Goal: Information Seeking & Learning: Learn about a topic

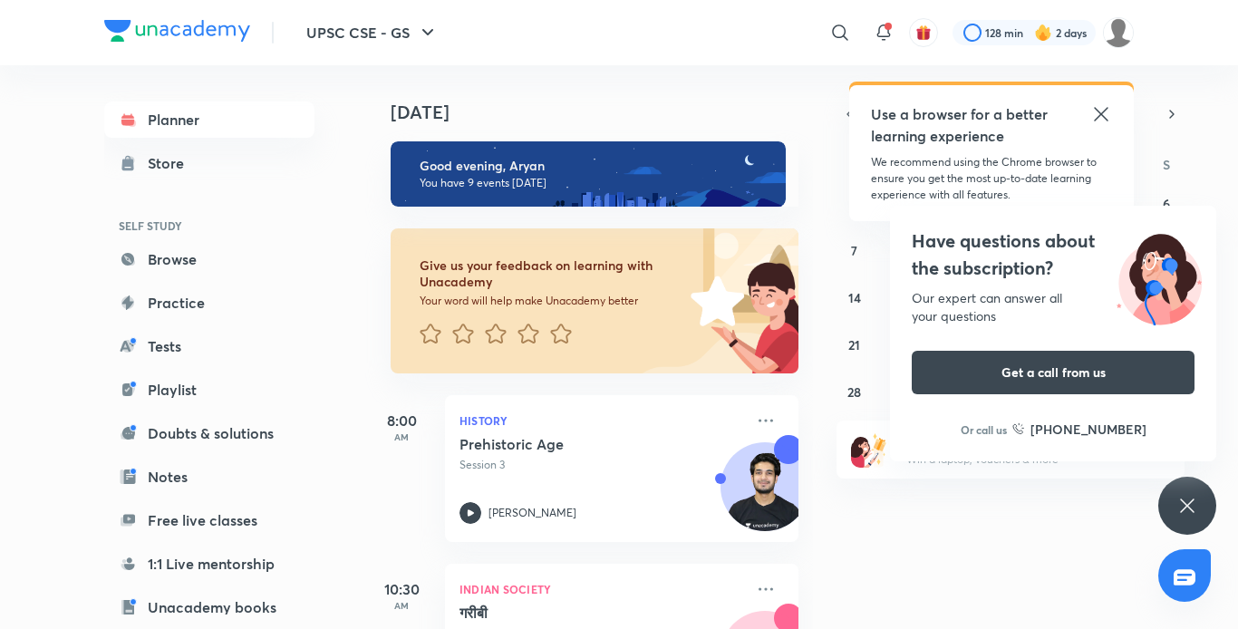
click at [340, 512] on div "Planner Store SELF STUDY Browse Practice Tests Playlist Doubts & solutions Note…" at bounding box center [227, 339] width 247 height 549
click at [342, 515] on div "Planner Store SELF STUDY Browse Practice Tests Playlist Doubts & solutions Note…" at bounding box center [227, 339] width 247 height 549
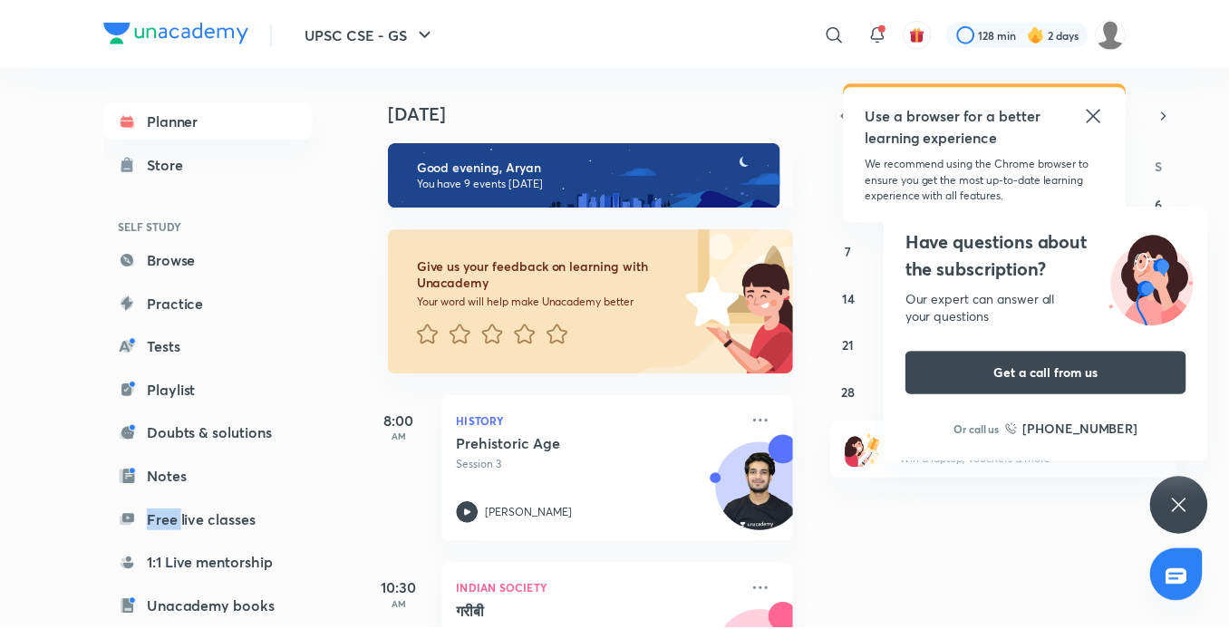
scroll to position [187, 0]
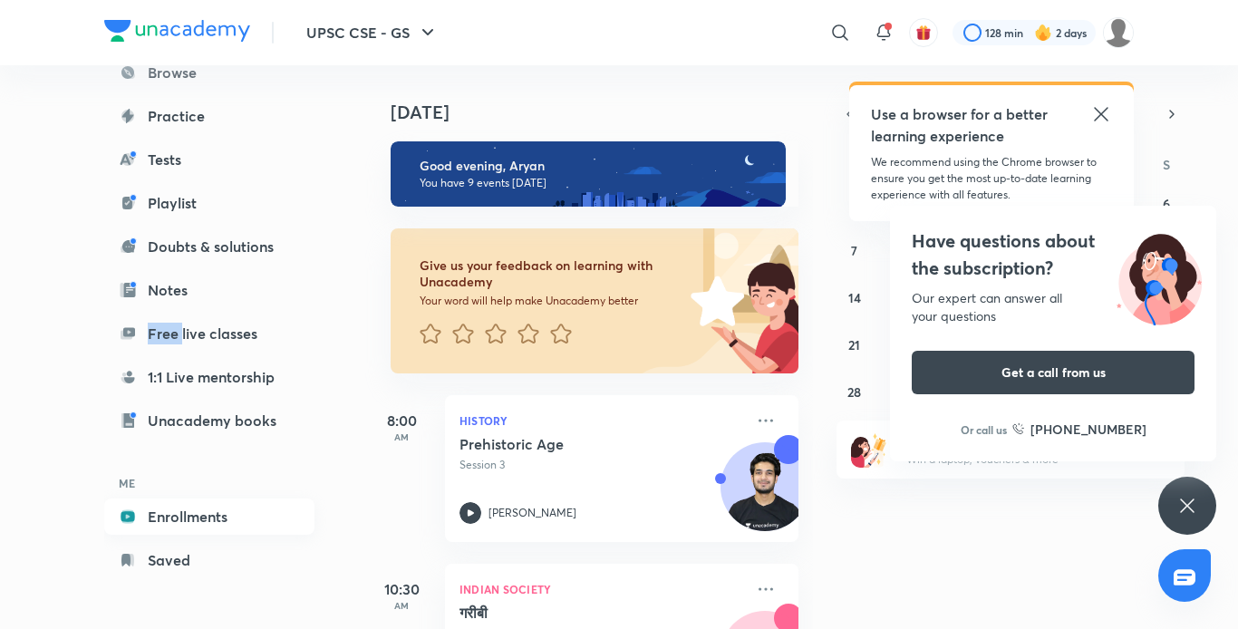
click at [219, 513] on link "Enrollments" at bounding box center [209, 517] width 210 height 36
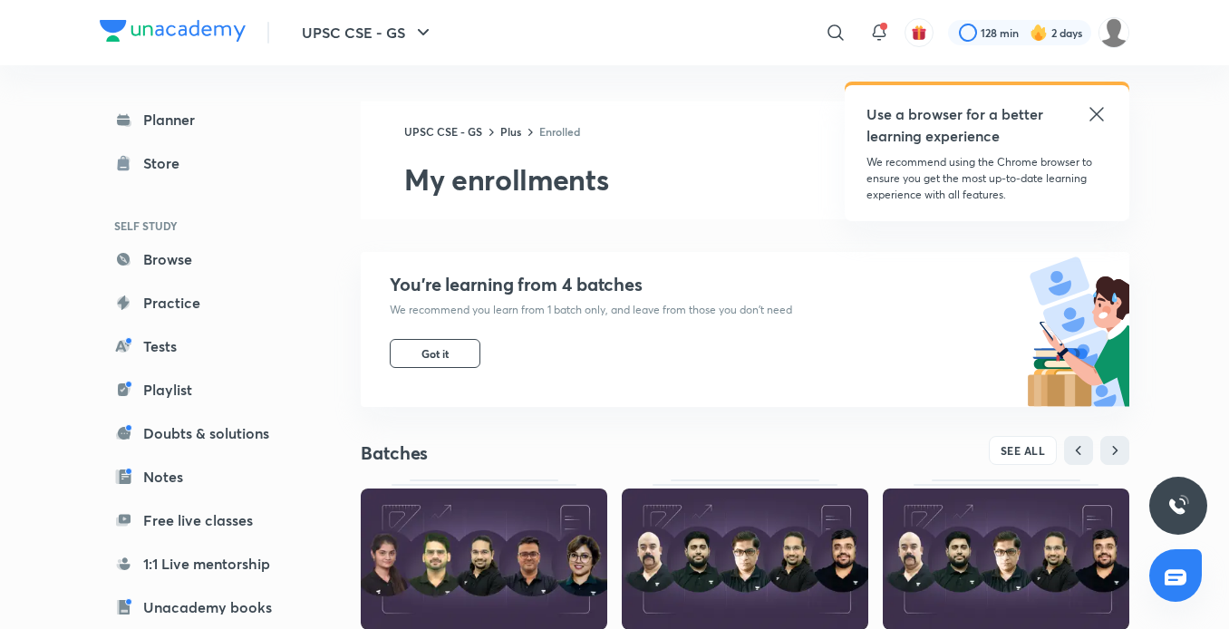
click at [995, 526] on img at bounding box center [1006, 559] width 247 height 141
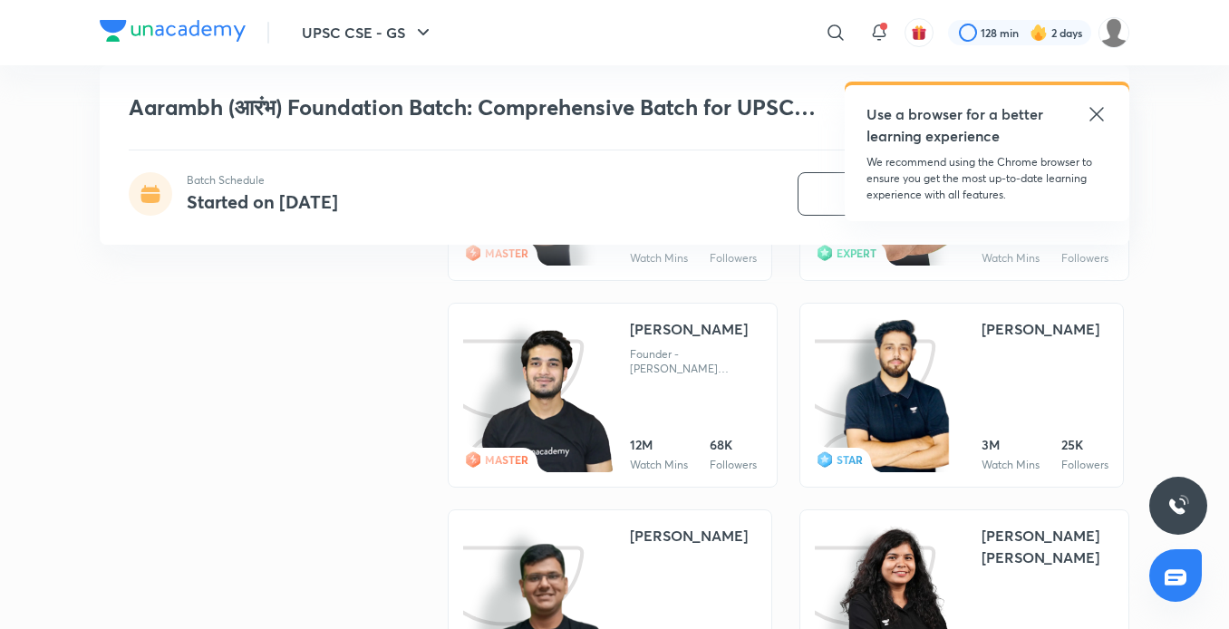
scroll to position [4278, 0]
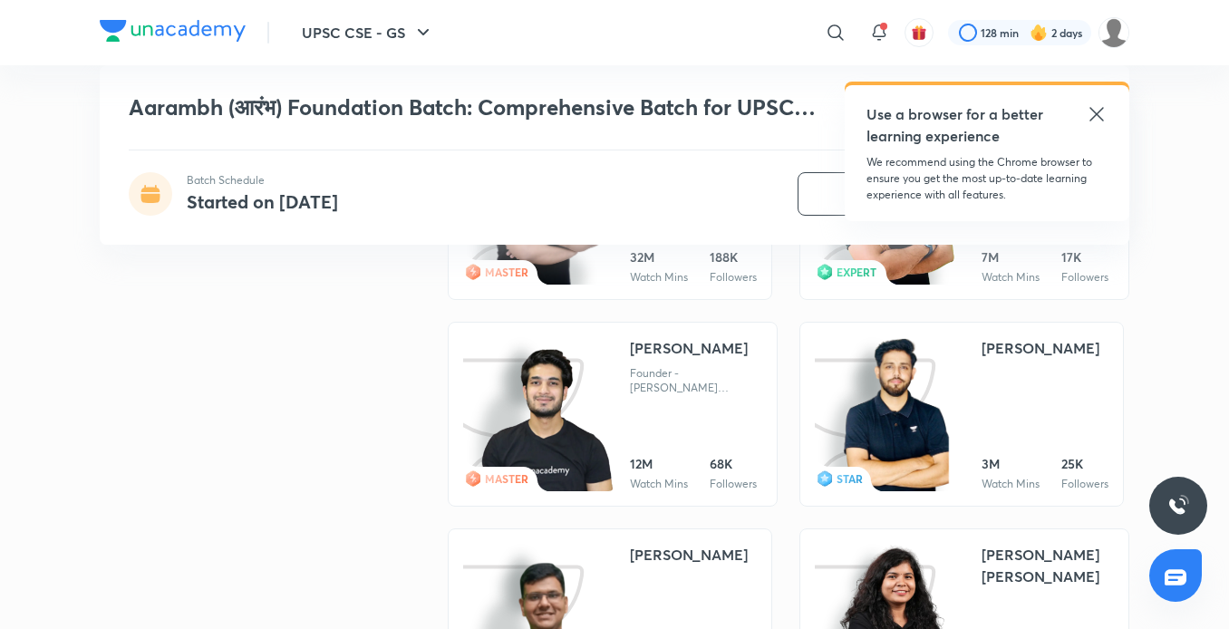
click at [581, 431] on img at bounding box center [546, 421] width 137 height 146
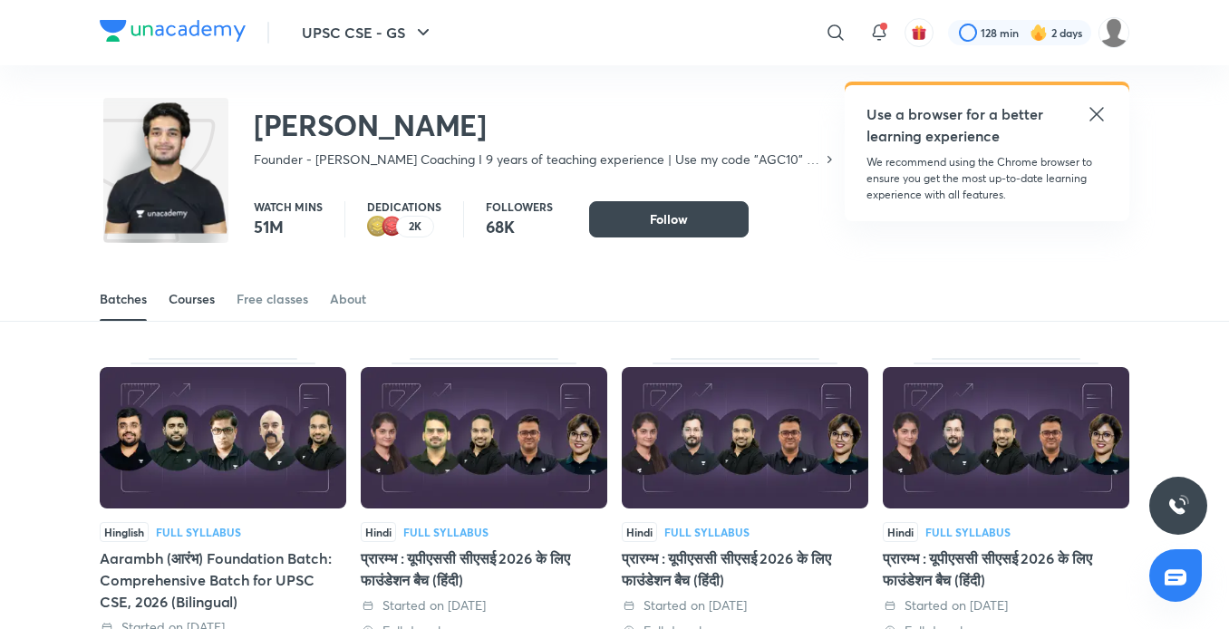
click at [188, 287] on link "Courses" at bounding box center [192, 299] width 46 height 44
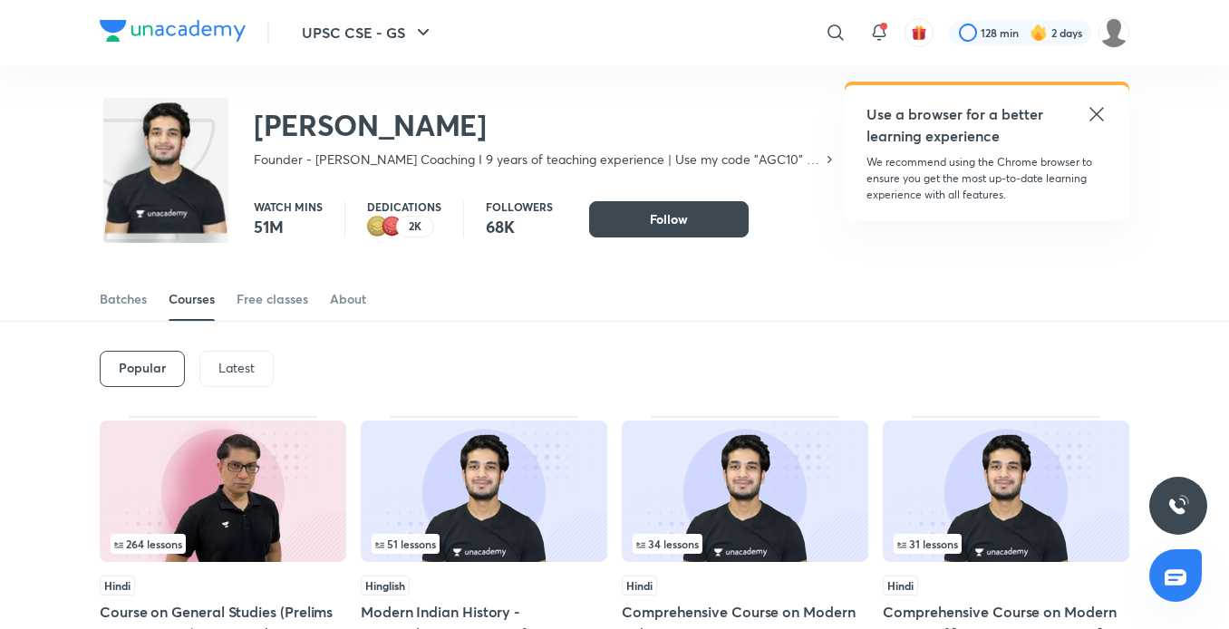
click at [236, 366] on p "Latest" at bounding box center [236, 368] width 36 height 15
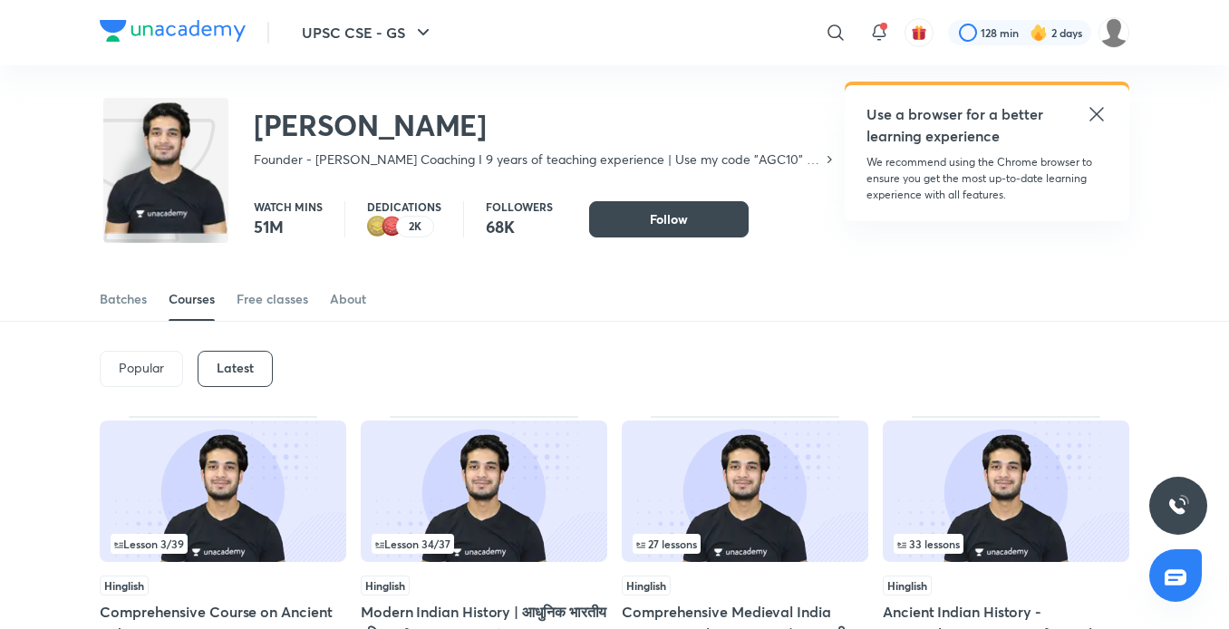
click at [745, 508] on img at bounding box center [745, 491] width 247 height 141
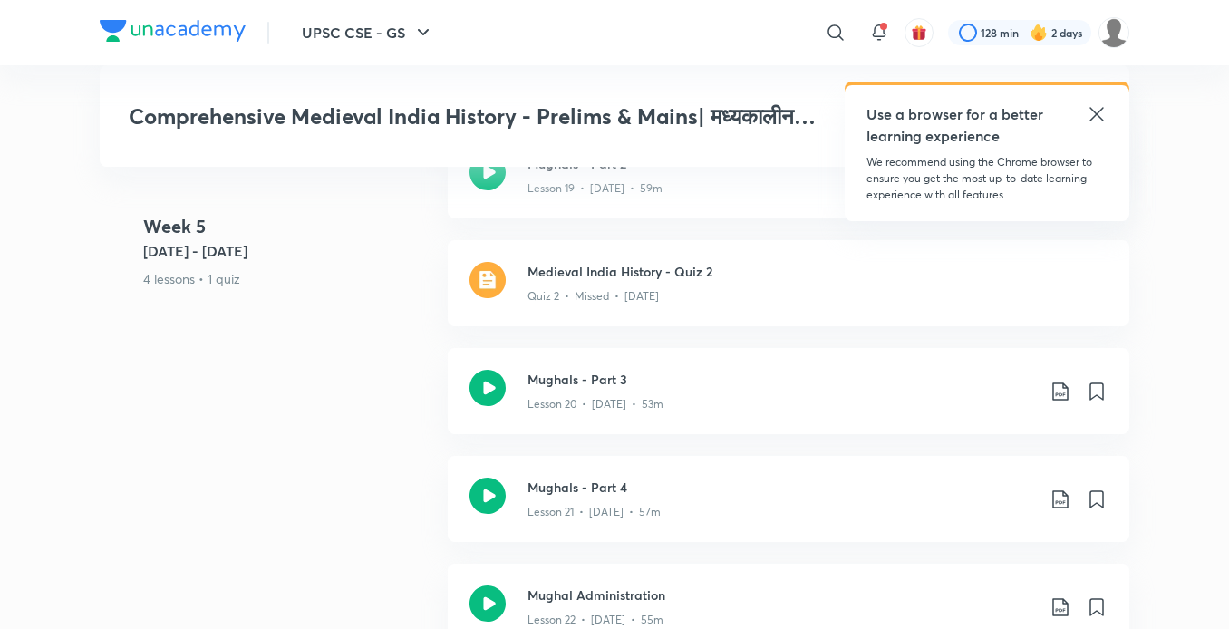
scroll to position [3662, 0]
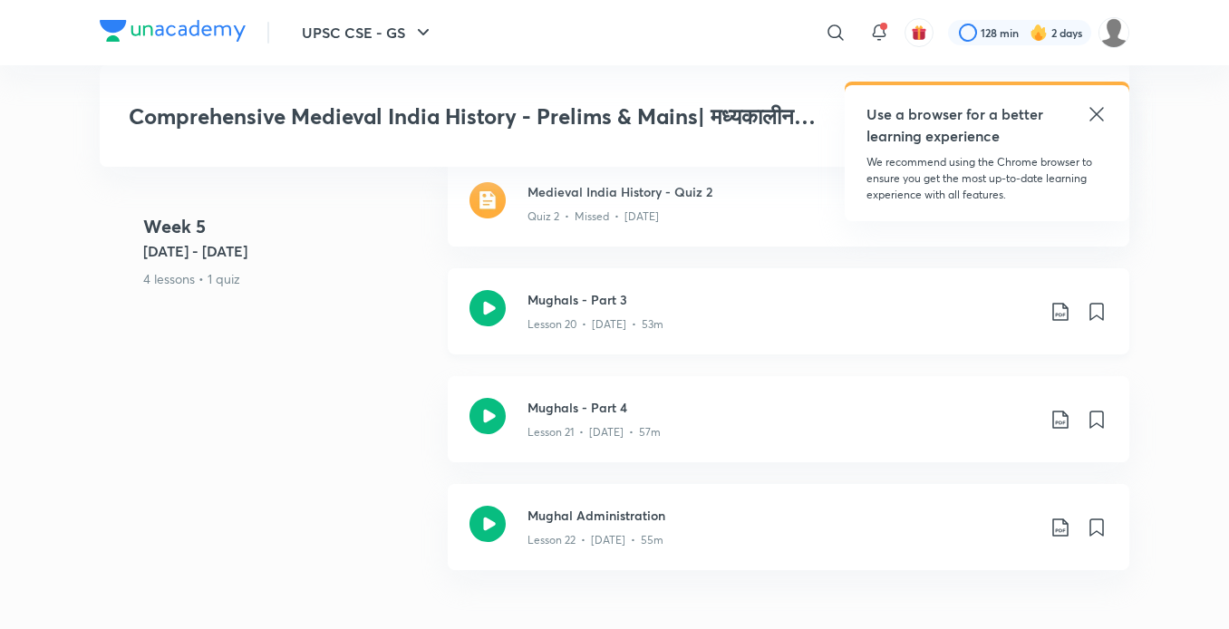
click at [604, 333] on p "Lesson 20 • Jul 23 • 53m" at bounding box center [596, 324] width 136 height 16
click at [583, 333] on div "Lesson 20 • Jul 23 • 53m" at bounding box center [782, 321] width 508 height 24
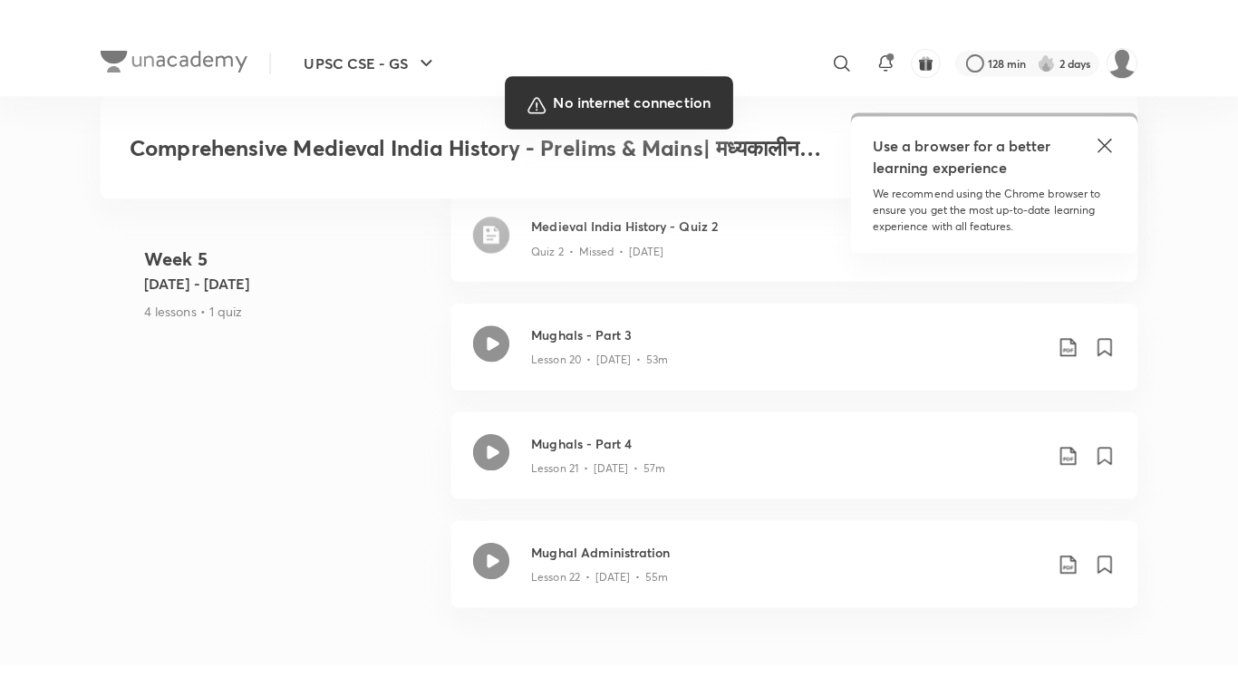
scroll to position [3662, 0]
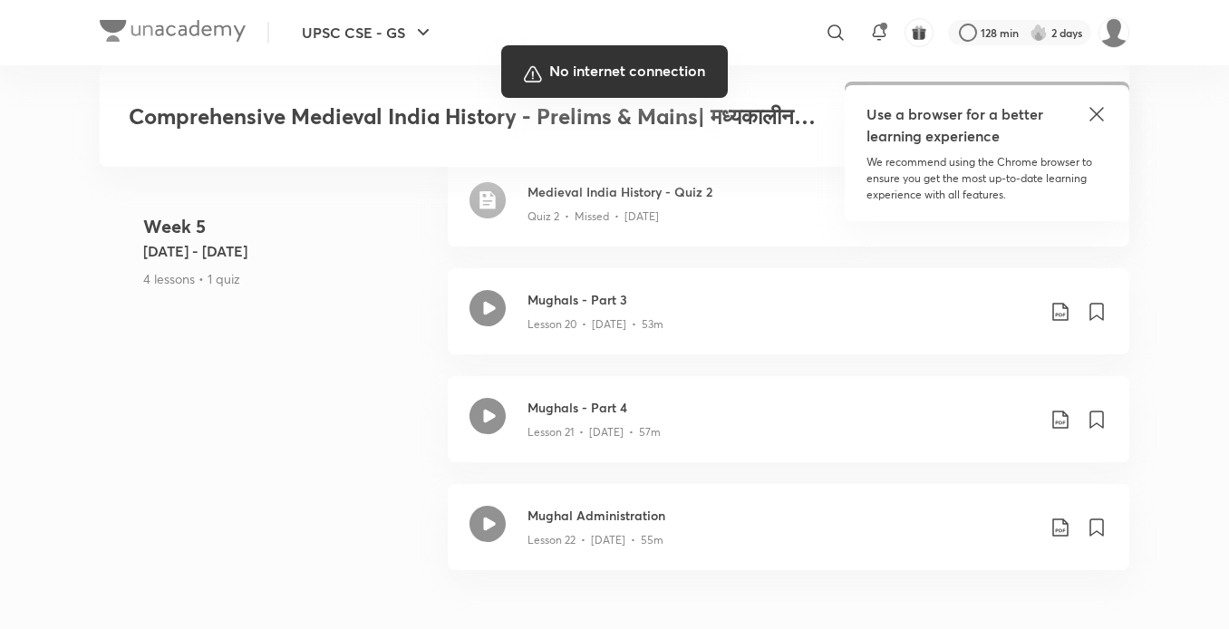
click at [807, 518] on div at bounding box center [614, 314] width 1229 height 629
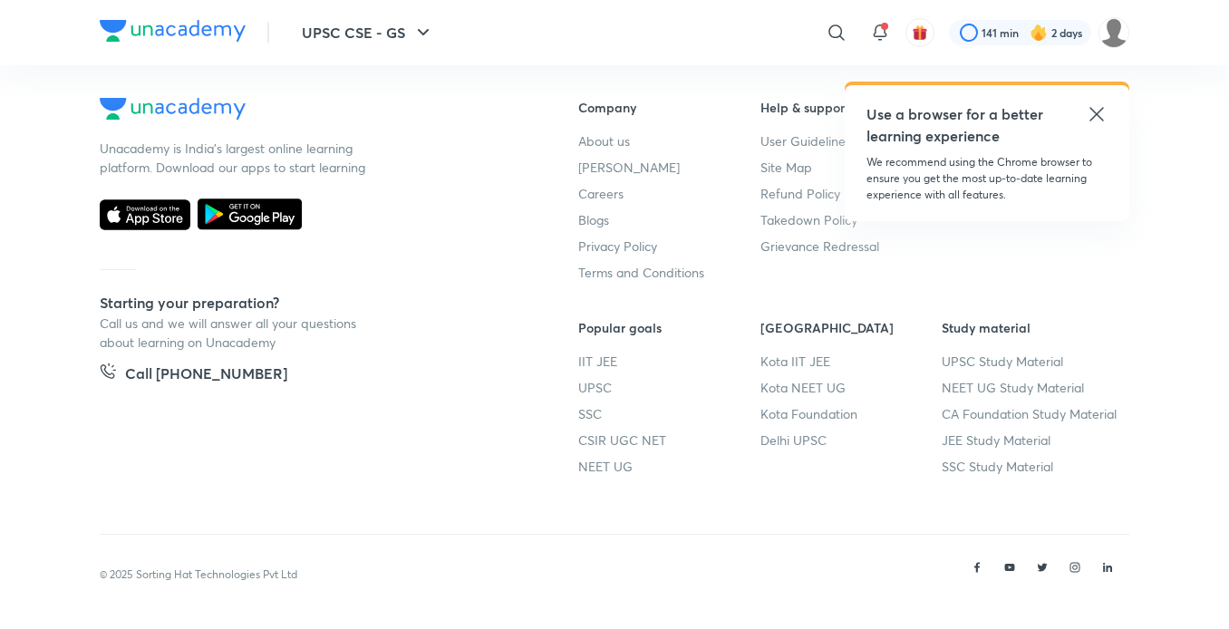
scroll to position [1043, 0]
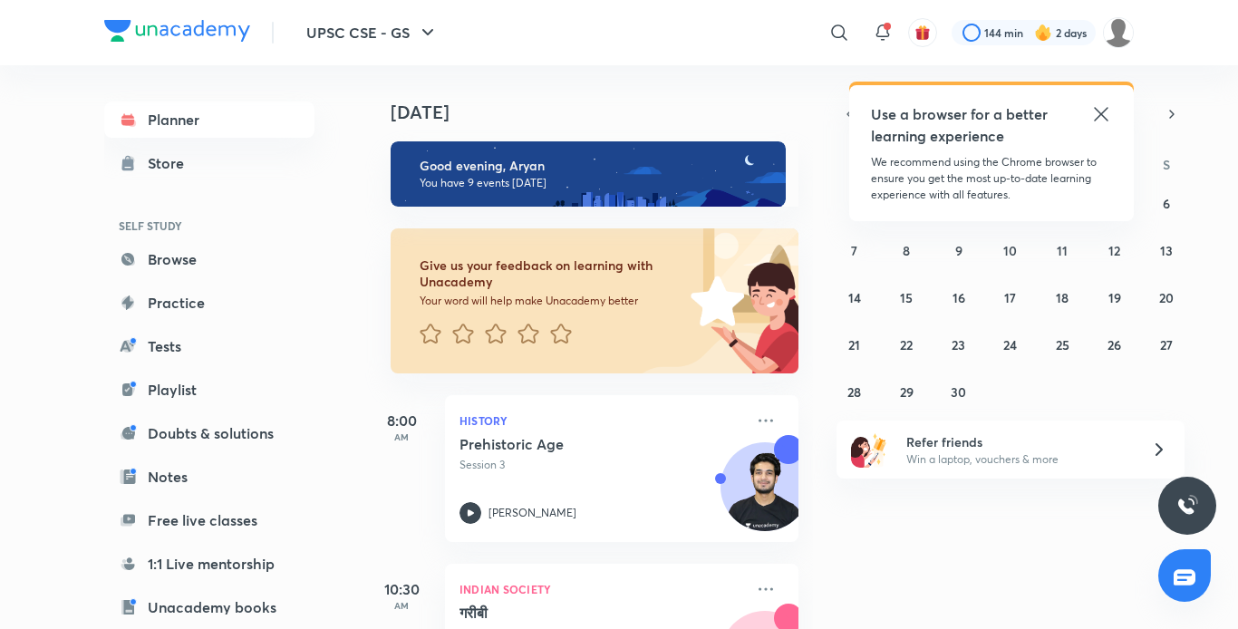
click at [342, 506] on div "Planner Store SELF STUDY Browse Practice Tests Playlist Doubts & solutions Note…" at bounding box center [227, 339] width 247 height 549
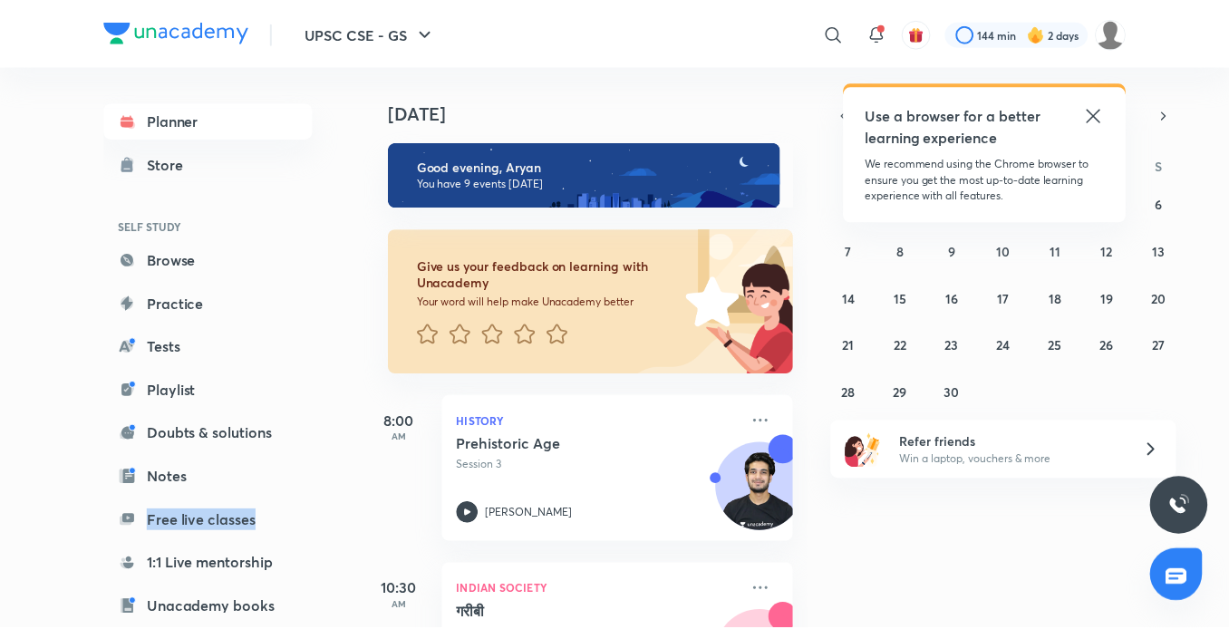
scroll to position [187, 0]
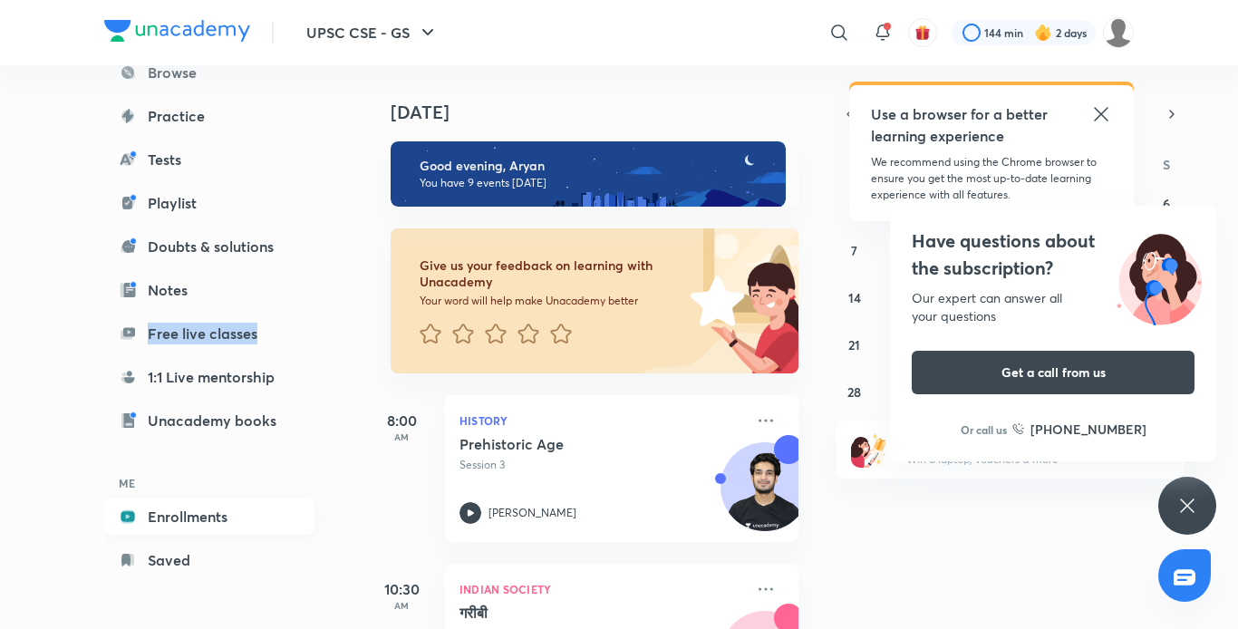
click at [240, 509] on link "Enrollments" at bounding box center [209, 517] width 210 height 36
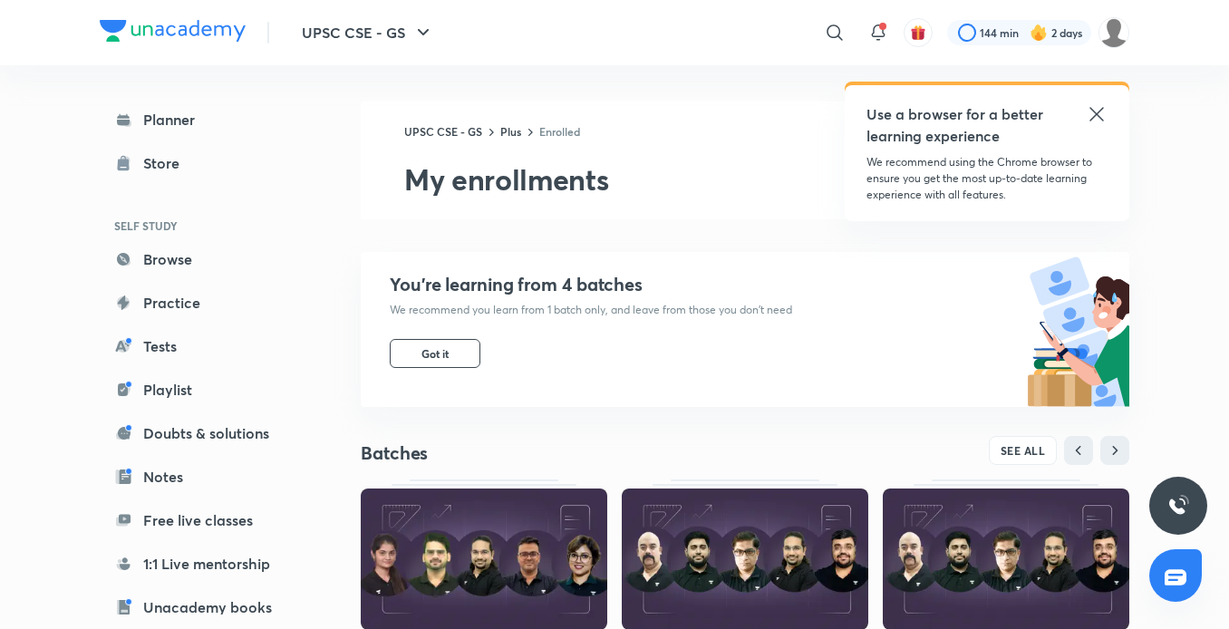
click at [1094, 111] on icon at bounding box center [1097, 114] width 14 height 14
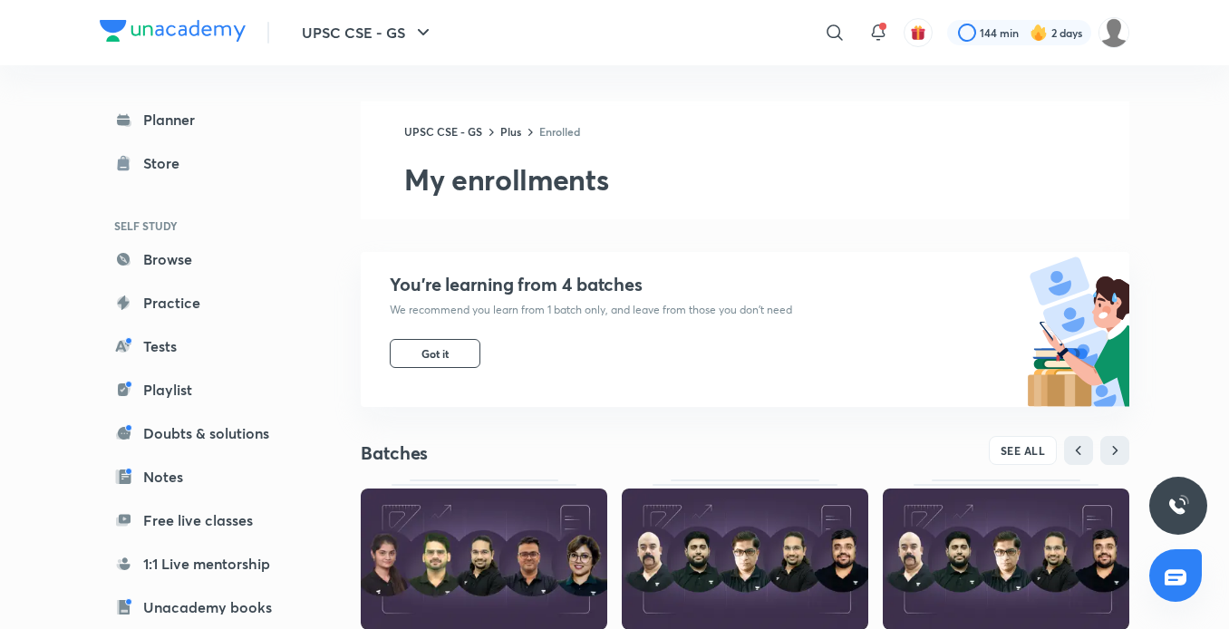
click at [1009, 573] on img at bounding box center [1006, 559] width 247 height 141
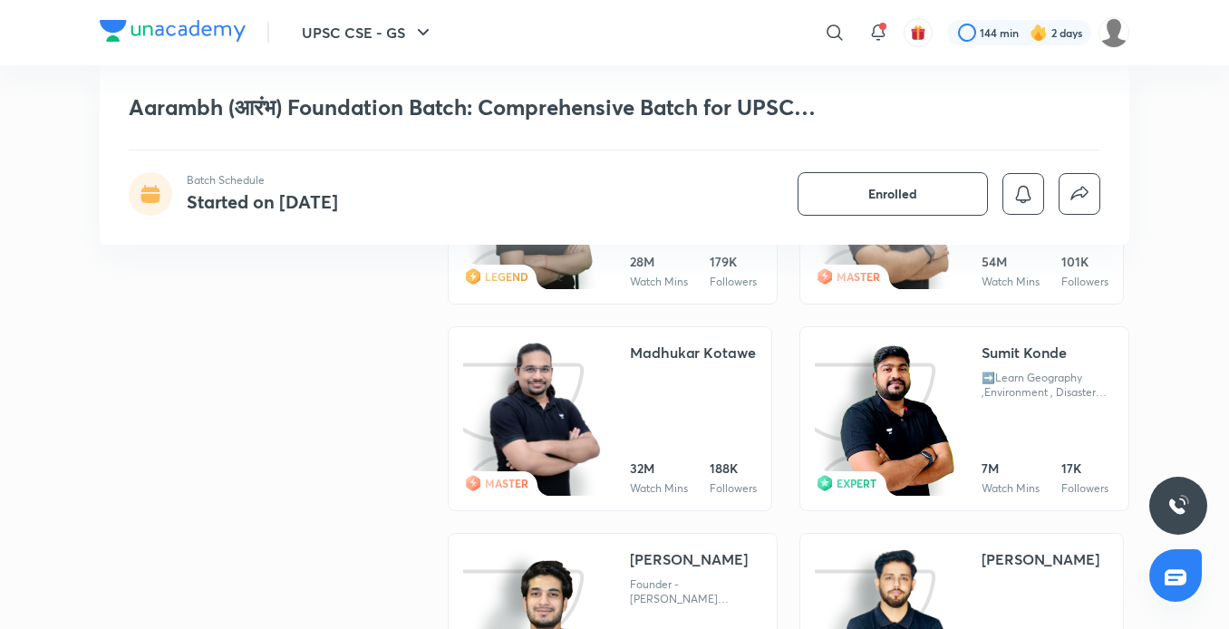
scroll to position [4351, 0]
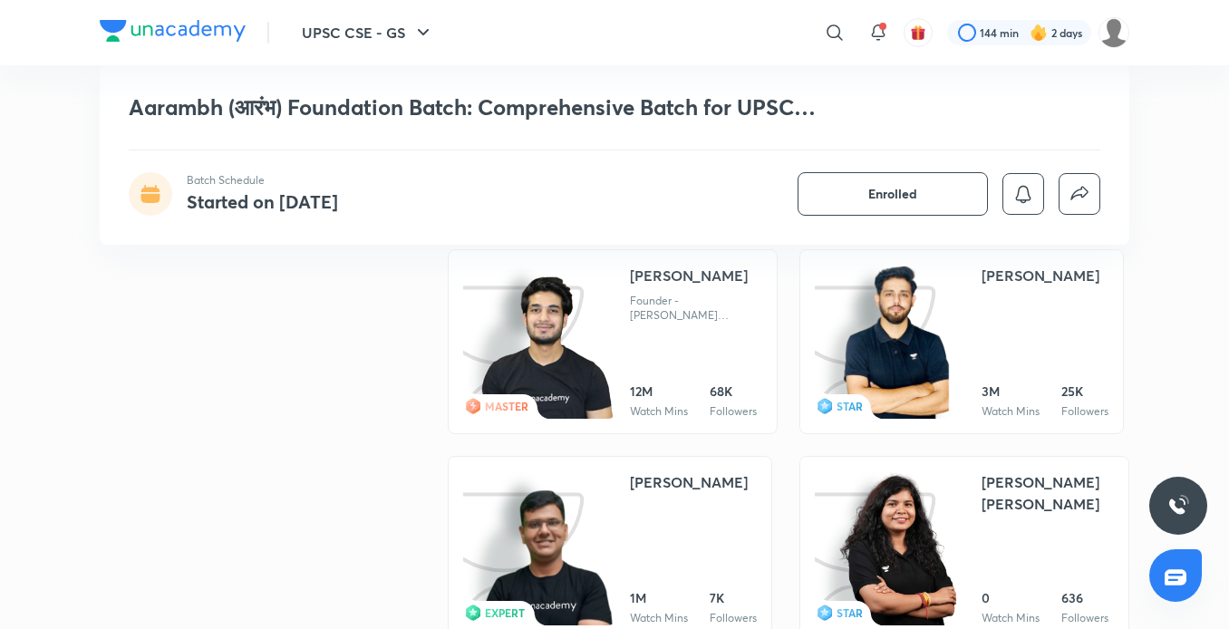
click at [595, 286] on img at bounding box center [546, 349] width 137 height 146
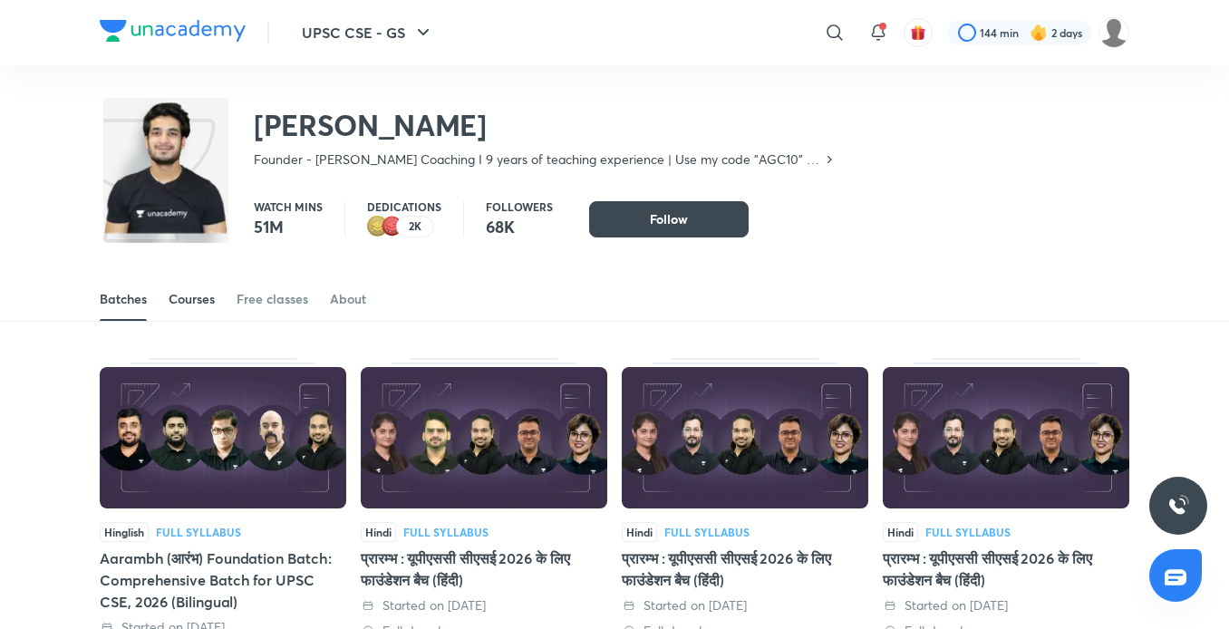
click at [197, 295] on div "Courses" at bounding box center [192, 299] width 46 height 18
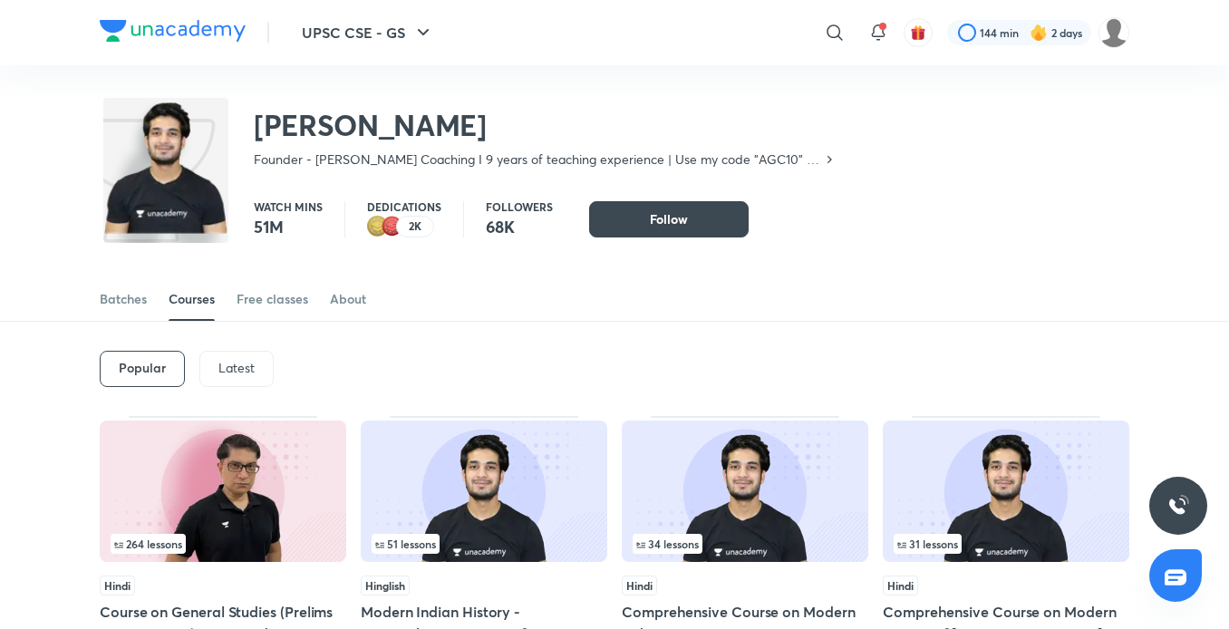
click at [231, 365] on p "Latest" at bounding box center [236, 368] width 36 height 15
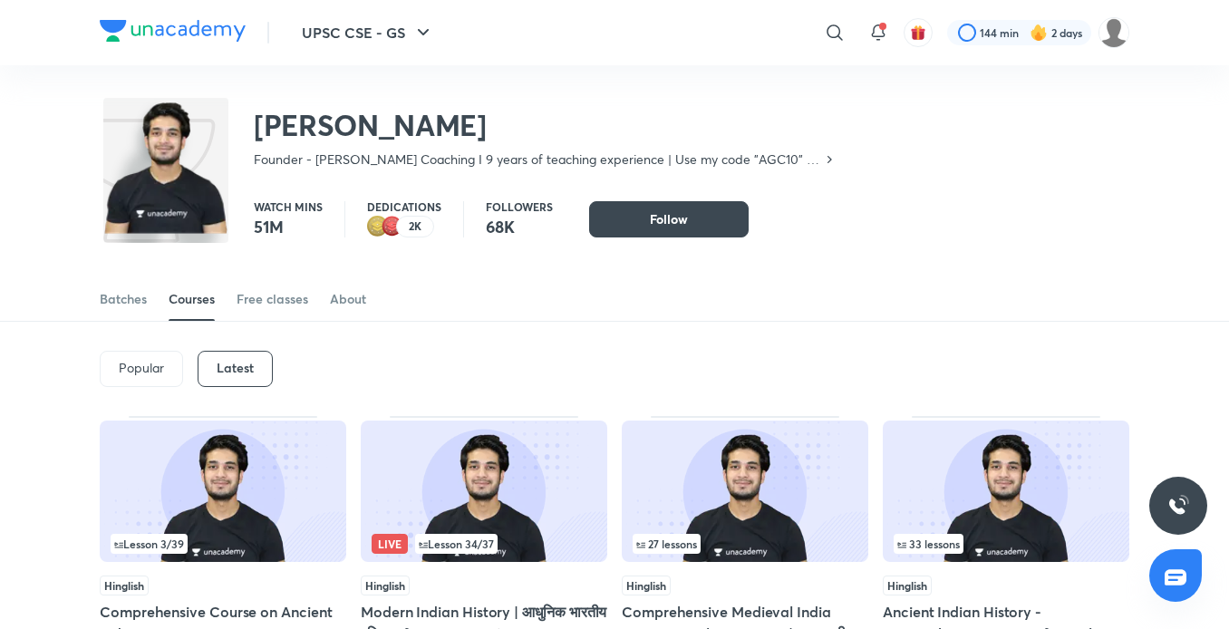
click at [684, 499] on img at bounding box center [745, 491] width 247 height 141
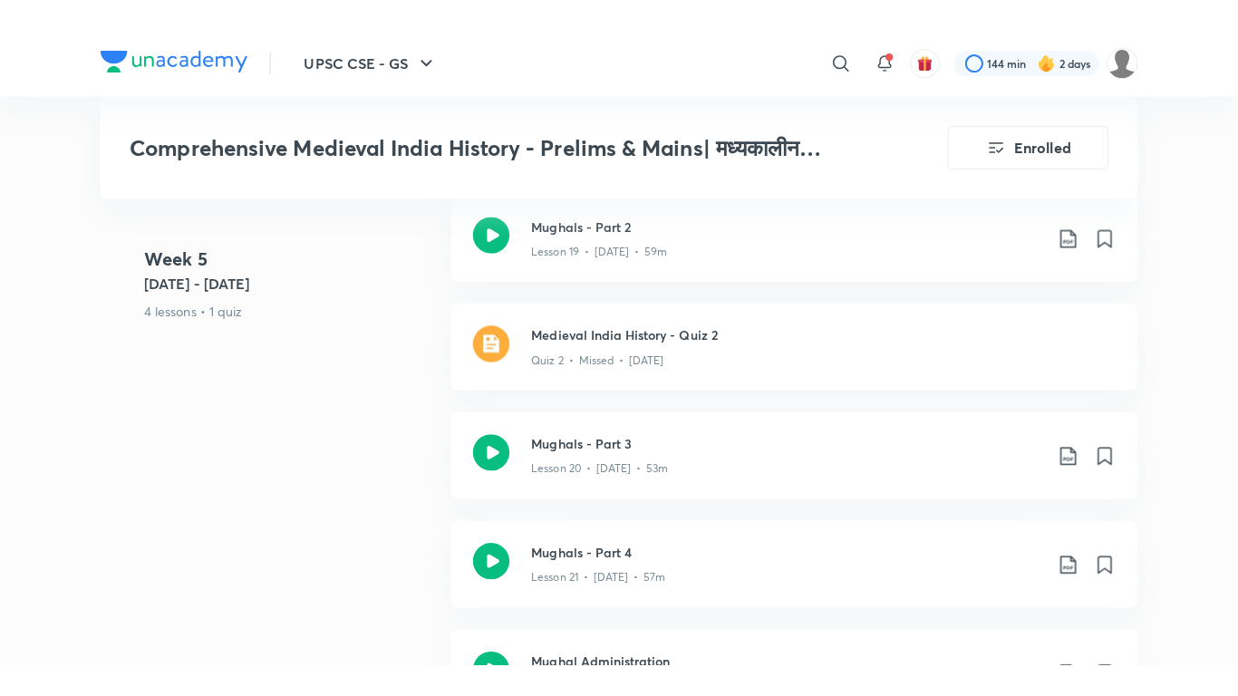
scroll to position [3735, 0]
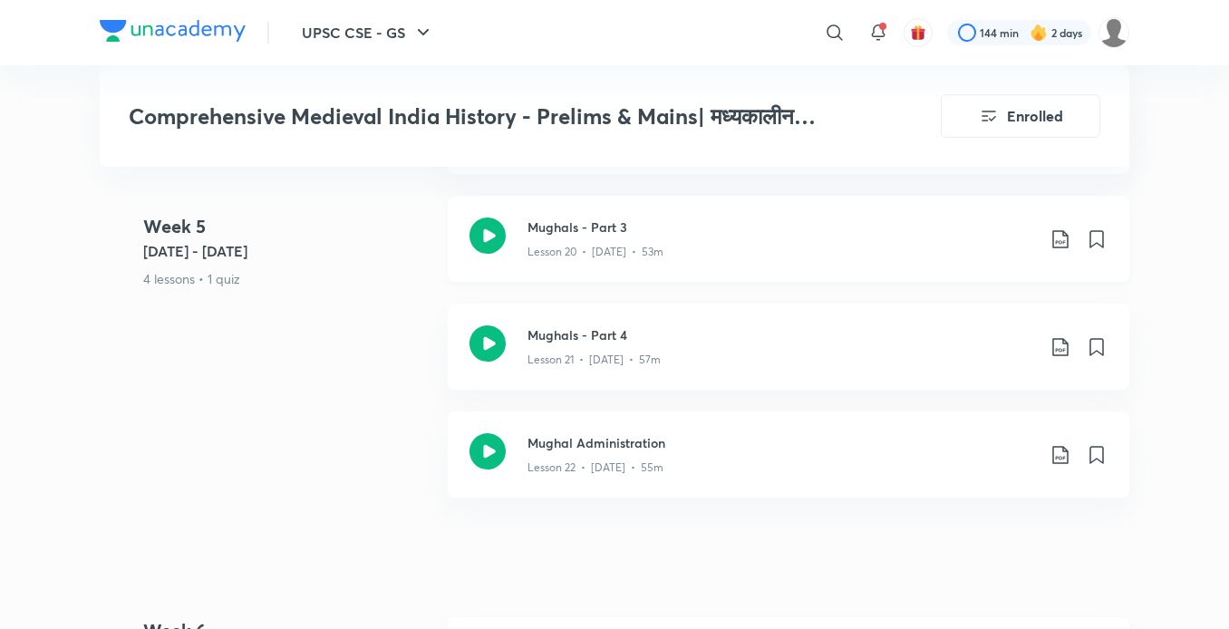
click at [606, 260] on p "Lesson 20 • [DATE] • 53m" at bounding box center [596, 252] width 136 height 16
click at [587, 368] on div "Lesson 21 • [DATE] • 57m" at bounding box center [782, 356] width 508 height 24
